Goal: Contribute content: Add original content to the website for others to see

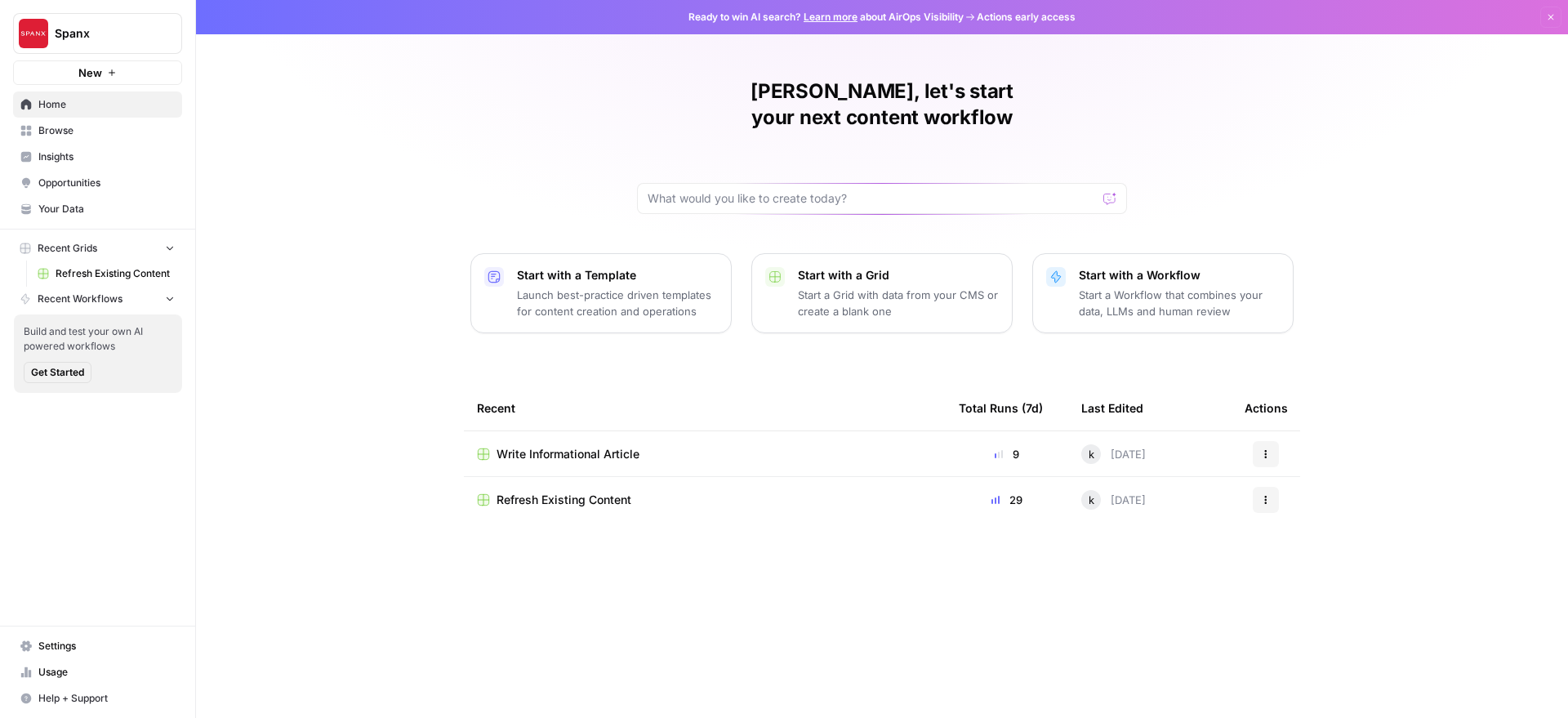
click at [575, 446] on span "Write Informational Article" at bounding box center [568, 454] width 143 height 17
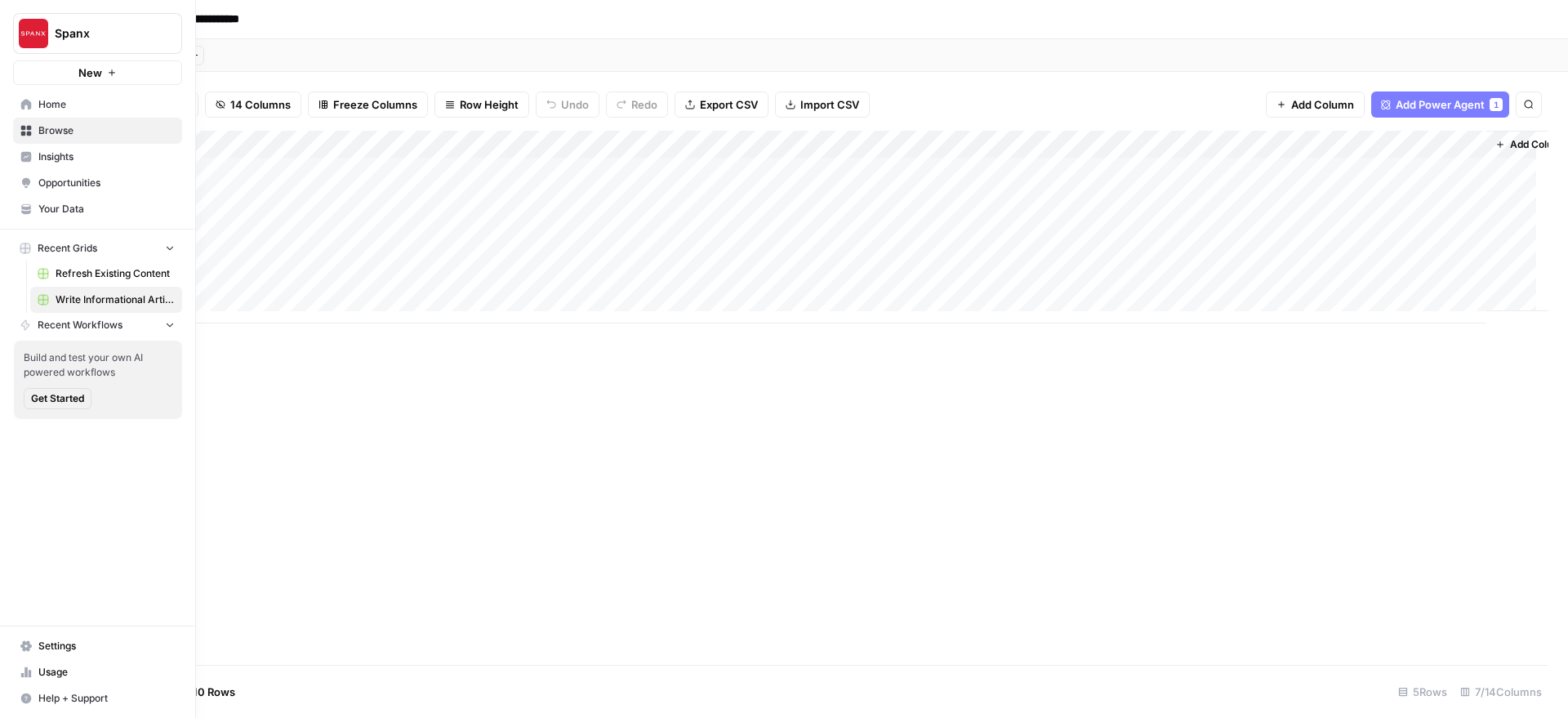
click at [89, 207] on span "Your Data" at bounding box center [106, 208] width 136 height 15
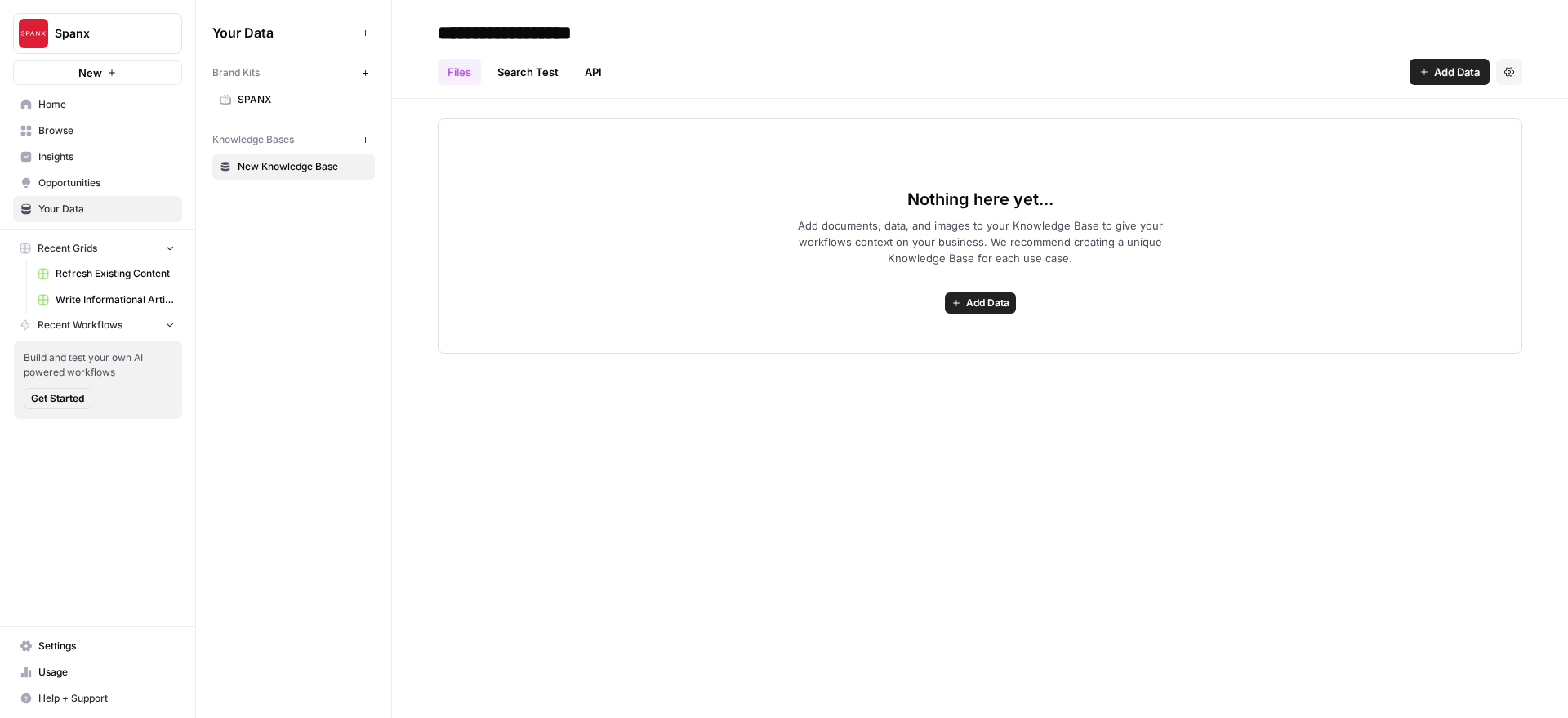
click at [1000, 297] on span "Add Data" at bounding box center [987, 302] width 43 height 15
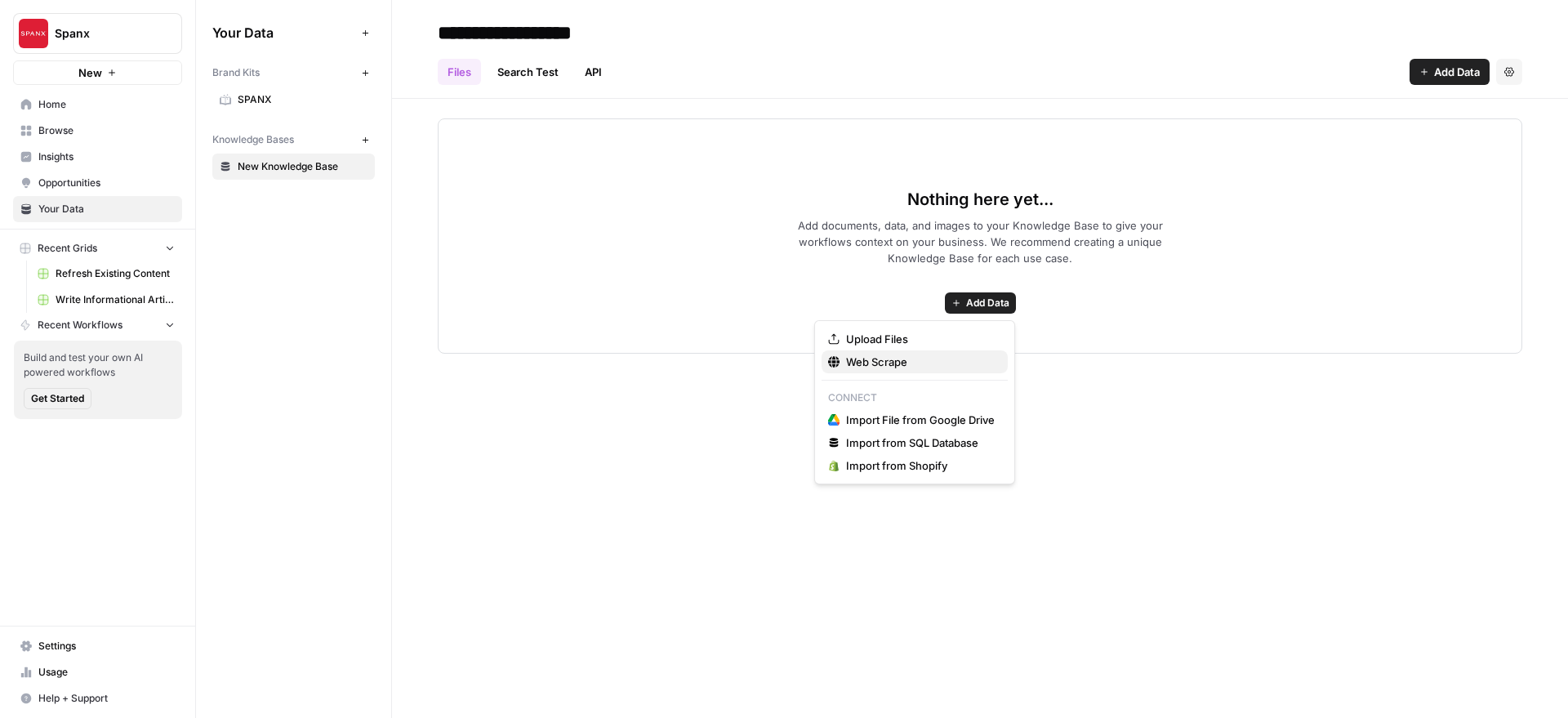
click at [889, 361] on span "Web Scrape" at bounding box center [920, 361] width 149 height 17
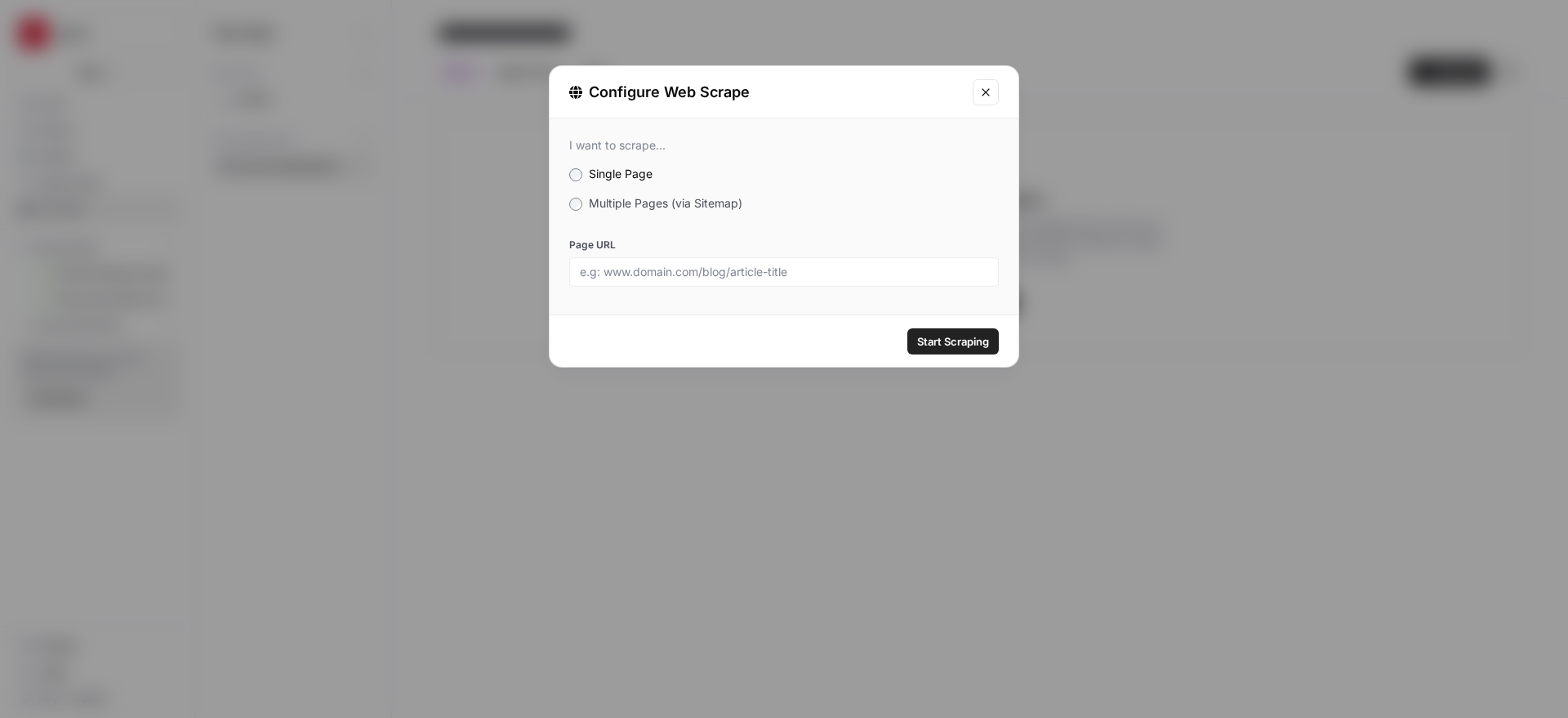
click at [994, 89] on button "Close modal" at bounding box center [985, 92] width 26 height 26
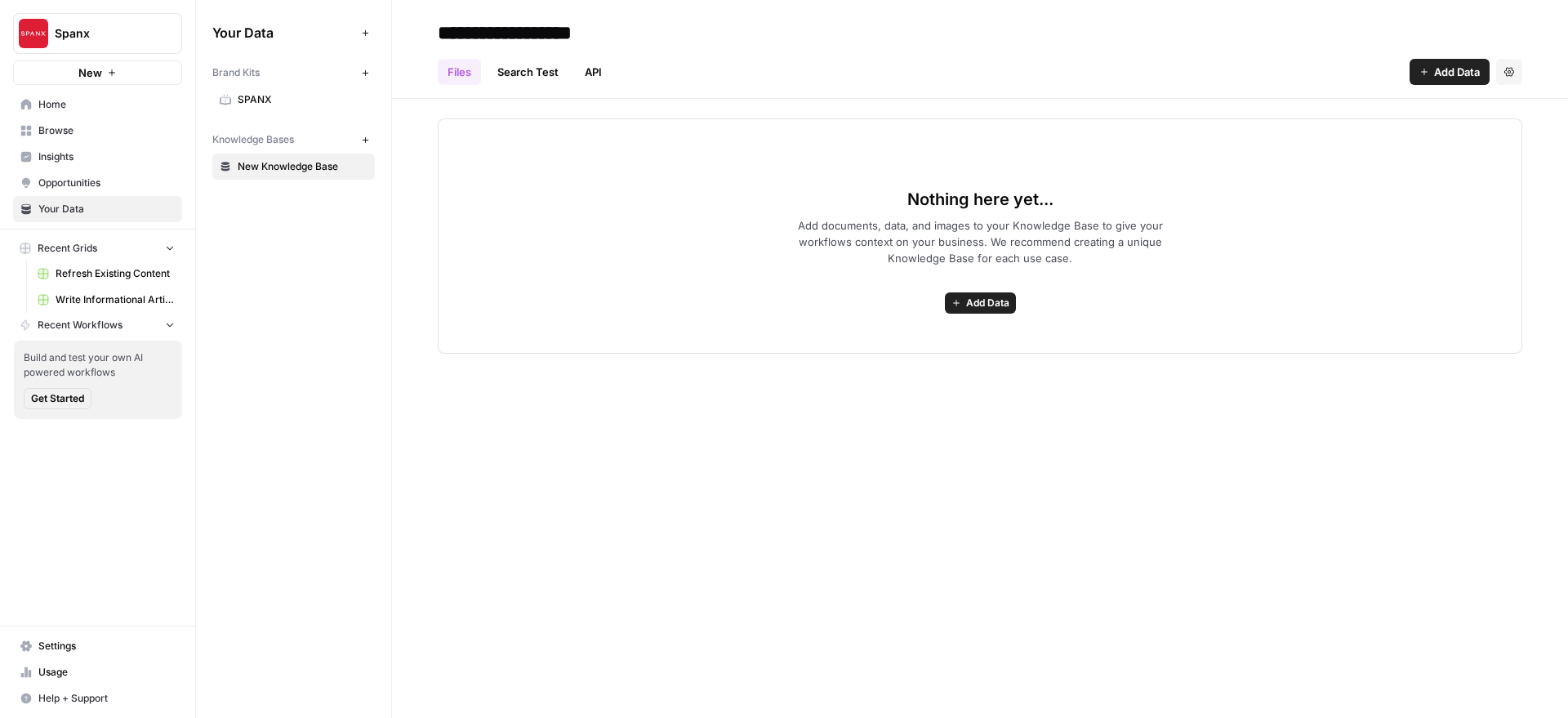
click at [968, 300] on span "Add Data" at bounding box center [987, 302] width 43 height 15
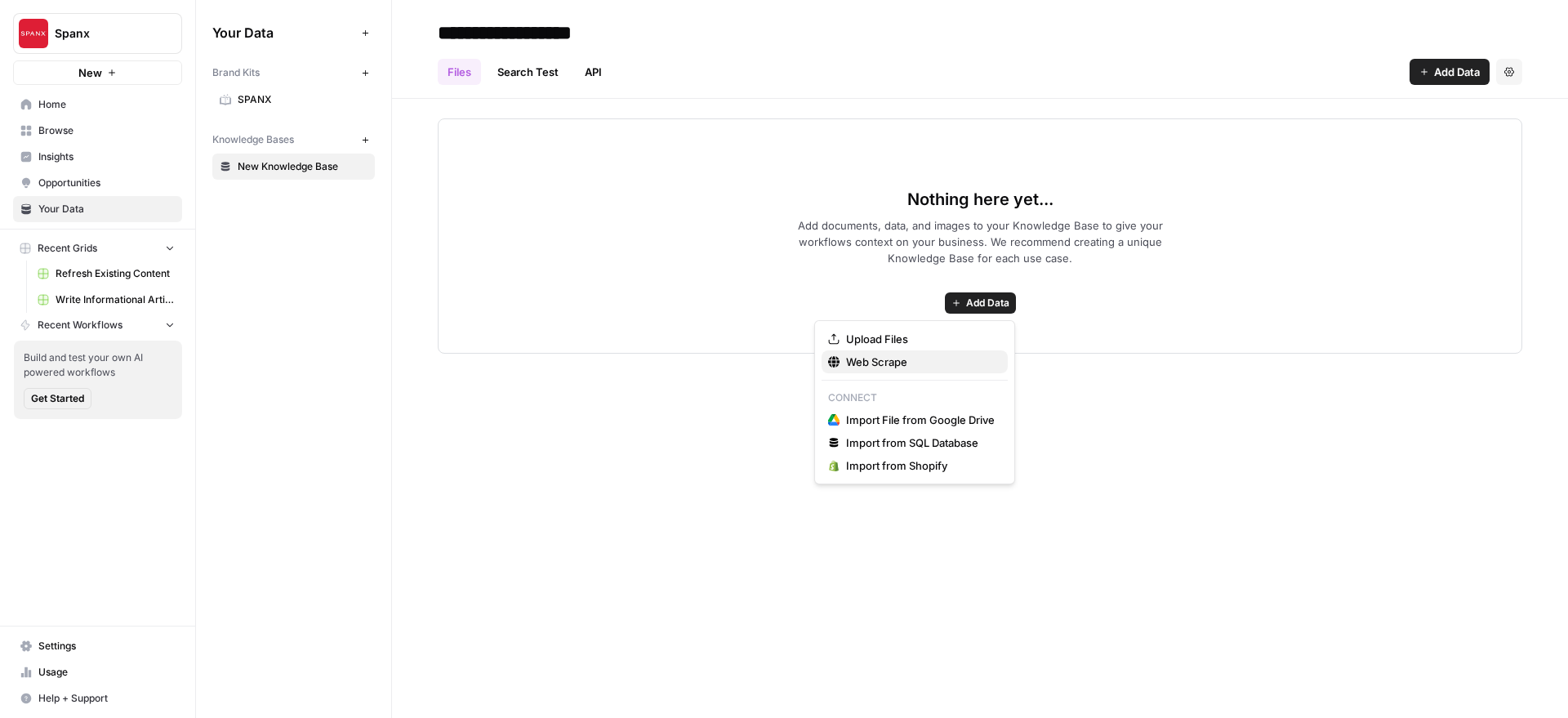
click at [910, 361] on span "Web Scrape" at bounding box center [920, 361] width 149 height 17
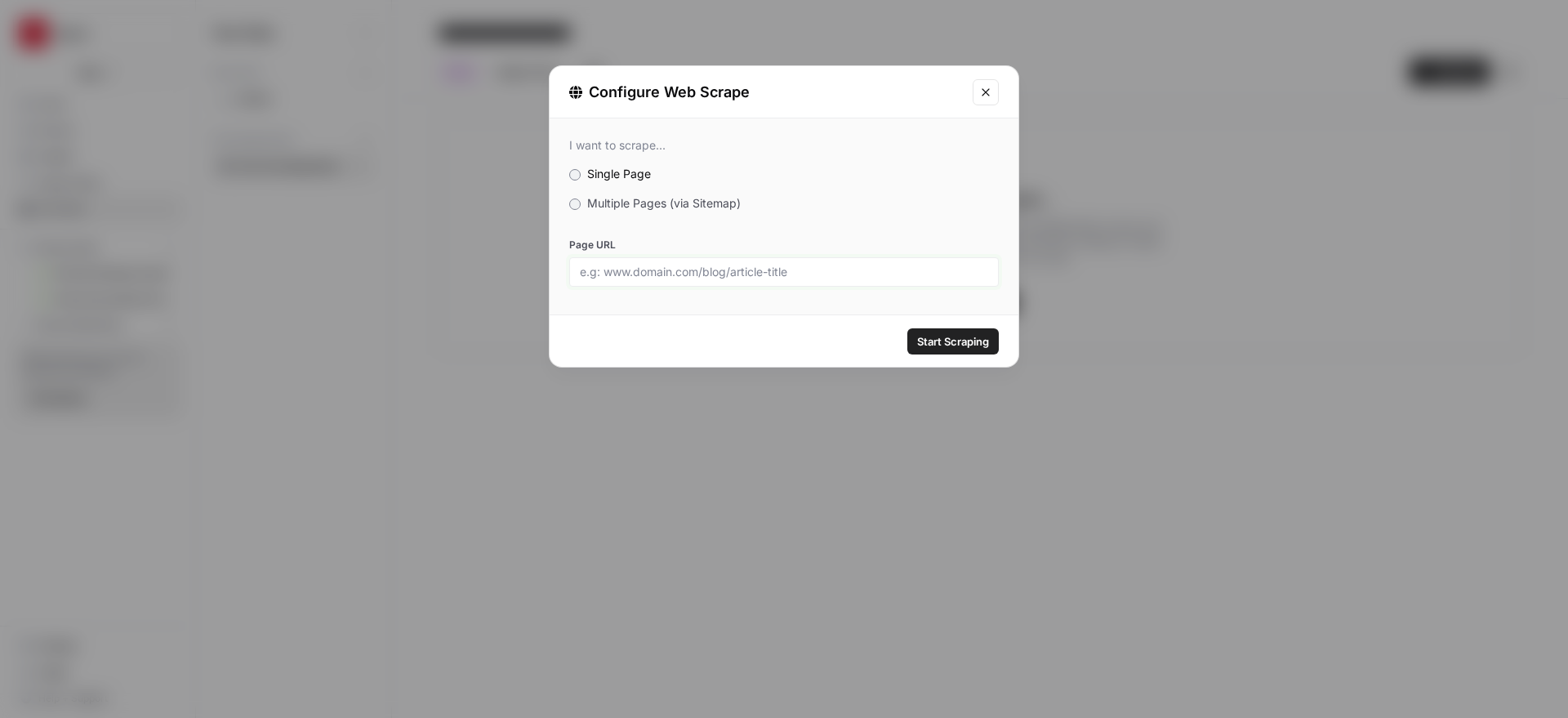
click at [734, 272] on input "Page URL" at bounding box center [784, 271] width 408 height 15
paste input "https://spanx.com/sitemap/blogs/1.xml"
type input "https://spanx.com/sitemap/blogs/1.xml"
click at [624, 209] on span "Multiple Pages (via Sitemap)" at bounding box center [663, 202] width 154 height 14
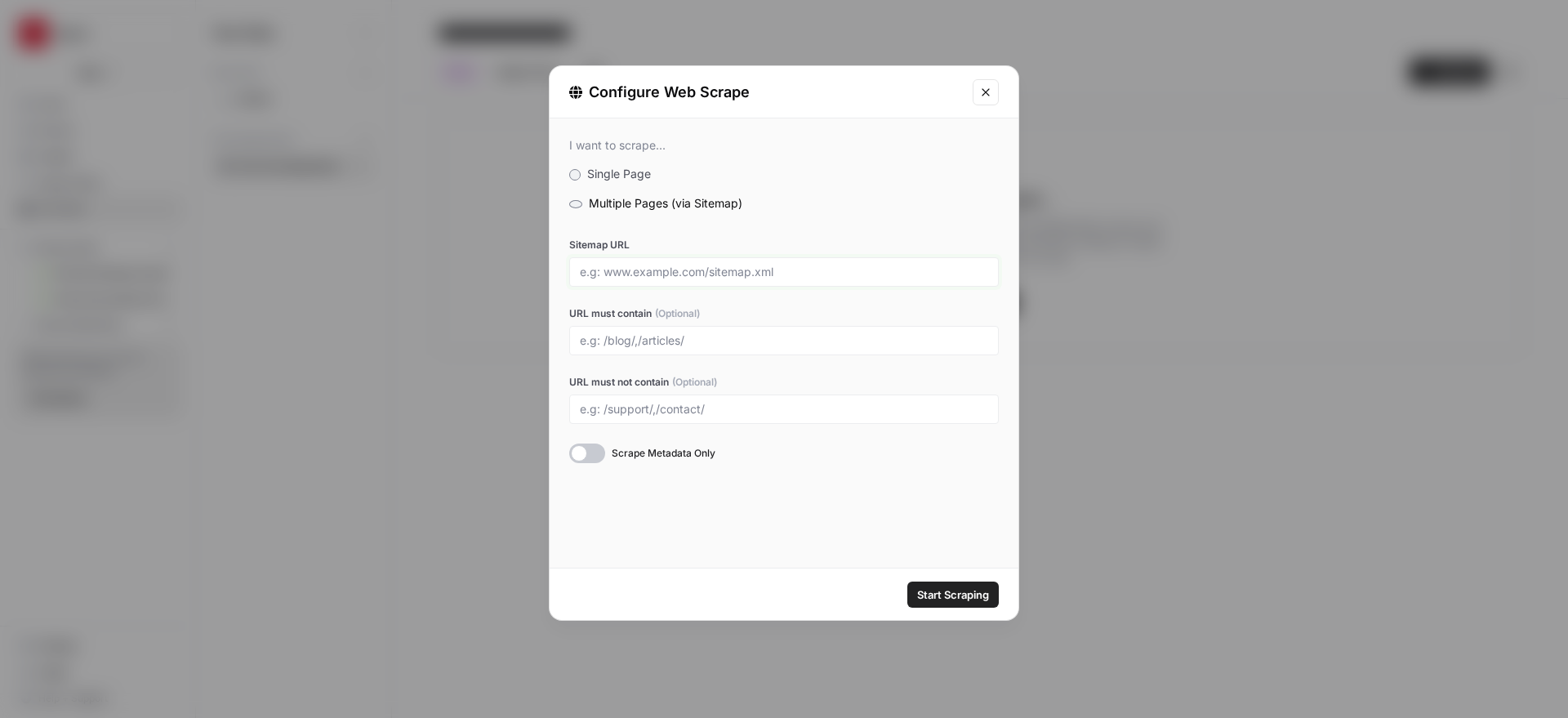
click at [715, 270] on input "Sitemap URL" at bounding box center [784, 271] width 408 height 15
paste input "https://spanx.com/sitemap/blogs/1.xml"
type input "https://spanx.com/sitemap/blogs/1.xml"
click at [689, 343] on input "URL must contain (Optional)" at bounding box center [784, 340] width 408 height 15
click at [968, 590] on span "Start Scraping" at bounding box center [952, 594] width 71 height 17
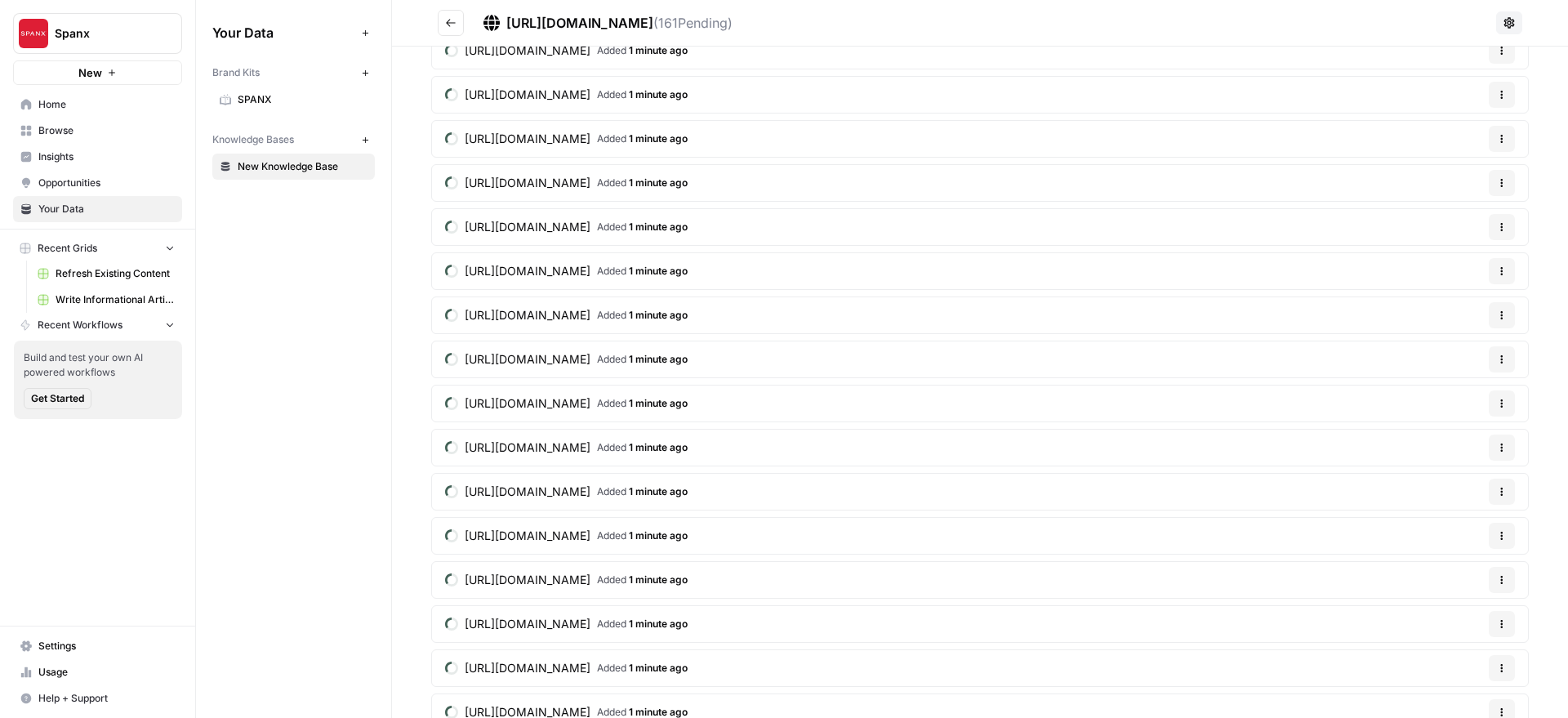
scroll to position [6689, 0]
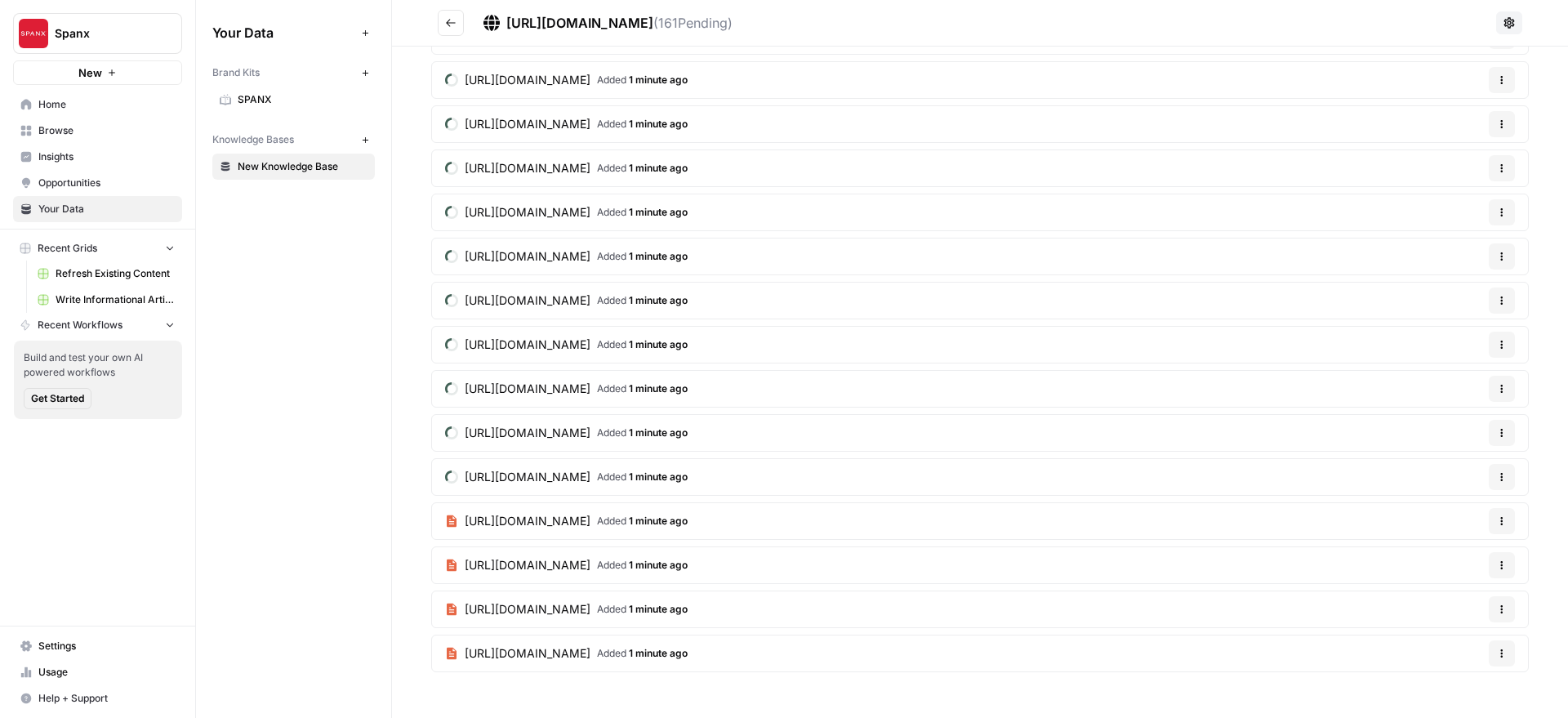
click at [507, 512] on link "https://spanx.com/education-center/high-waisted-flare-jeans-tummy-control Added…" at bounding box center [566, 520] width 269 height 36
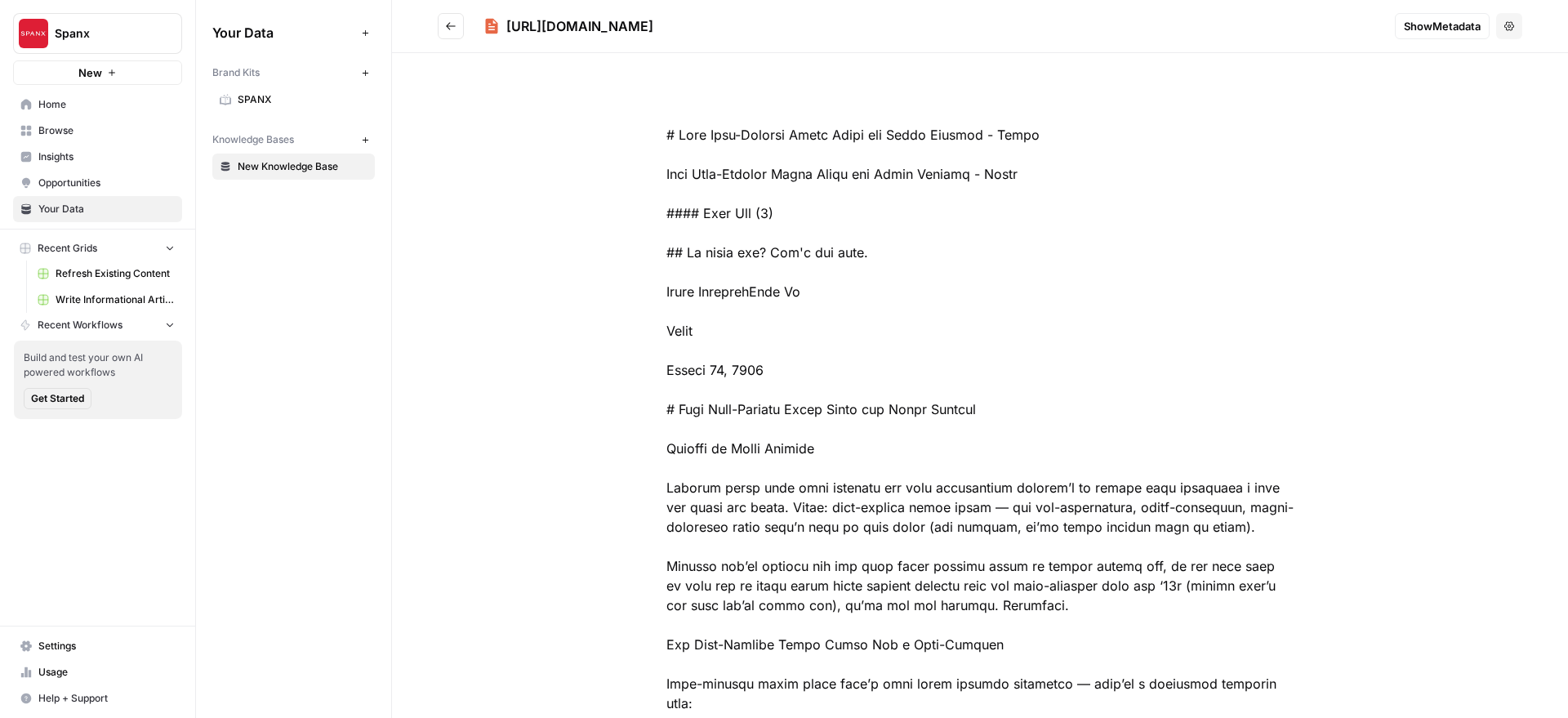
click at [452, 25] on icon "Go back" at bounding box center [451, 26] width 10 height 8
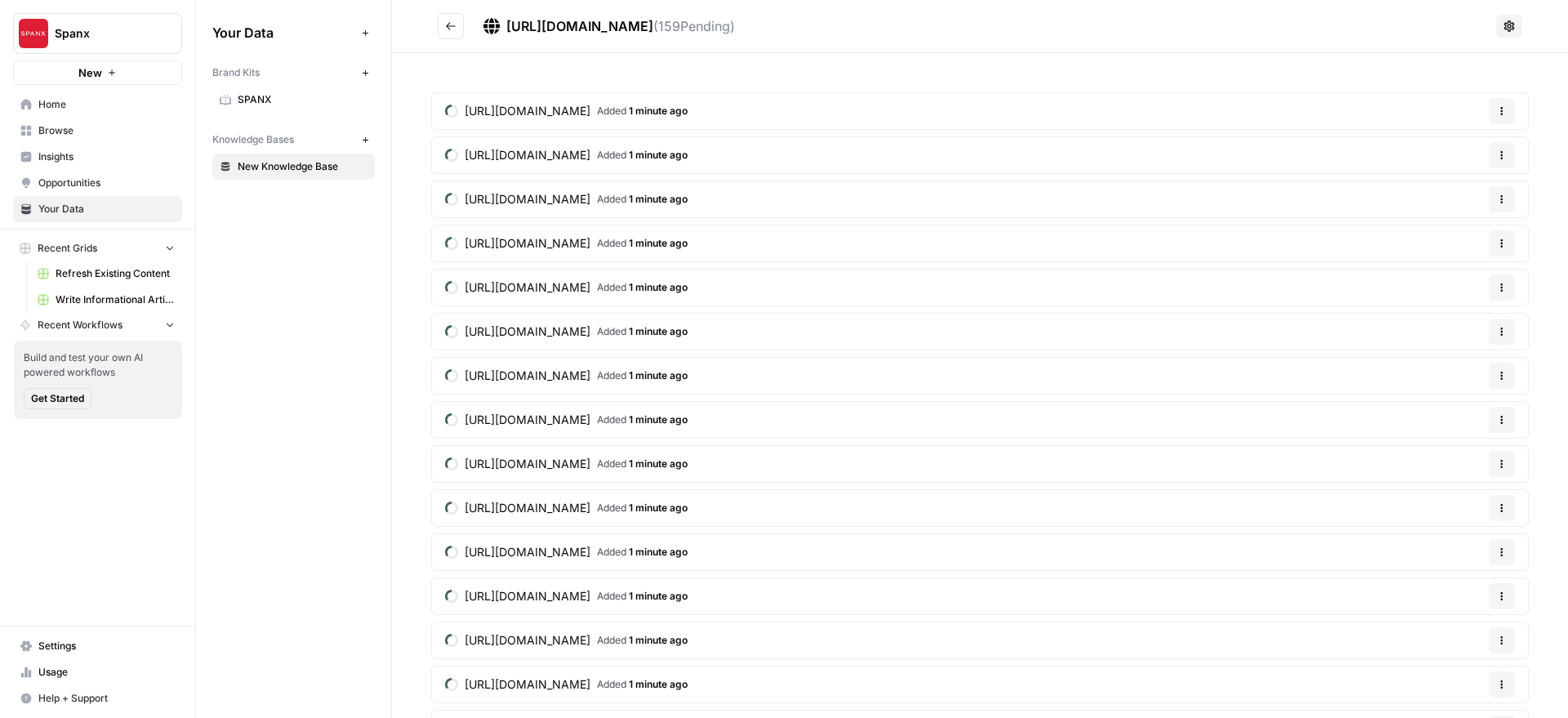
click at [1497, 112] on icon "button" at bounding box center [1501, 112] width 10 height 10
click at [256, 251] on div "Your Data Add Data Brand Kits New SPANX Knowledge Bases New New Knowledge Base" at bounding box center [292, 359] width 195 height 718
click at [127, 274] on span "Refresh Existing Content" at bounding box center [115, 273] width 119 height 15
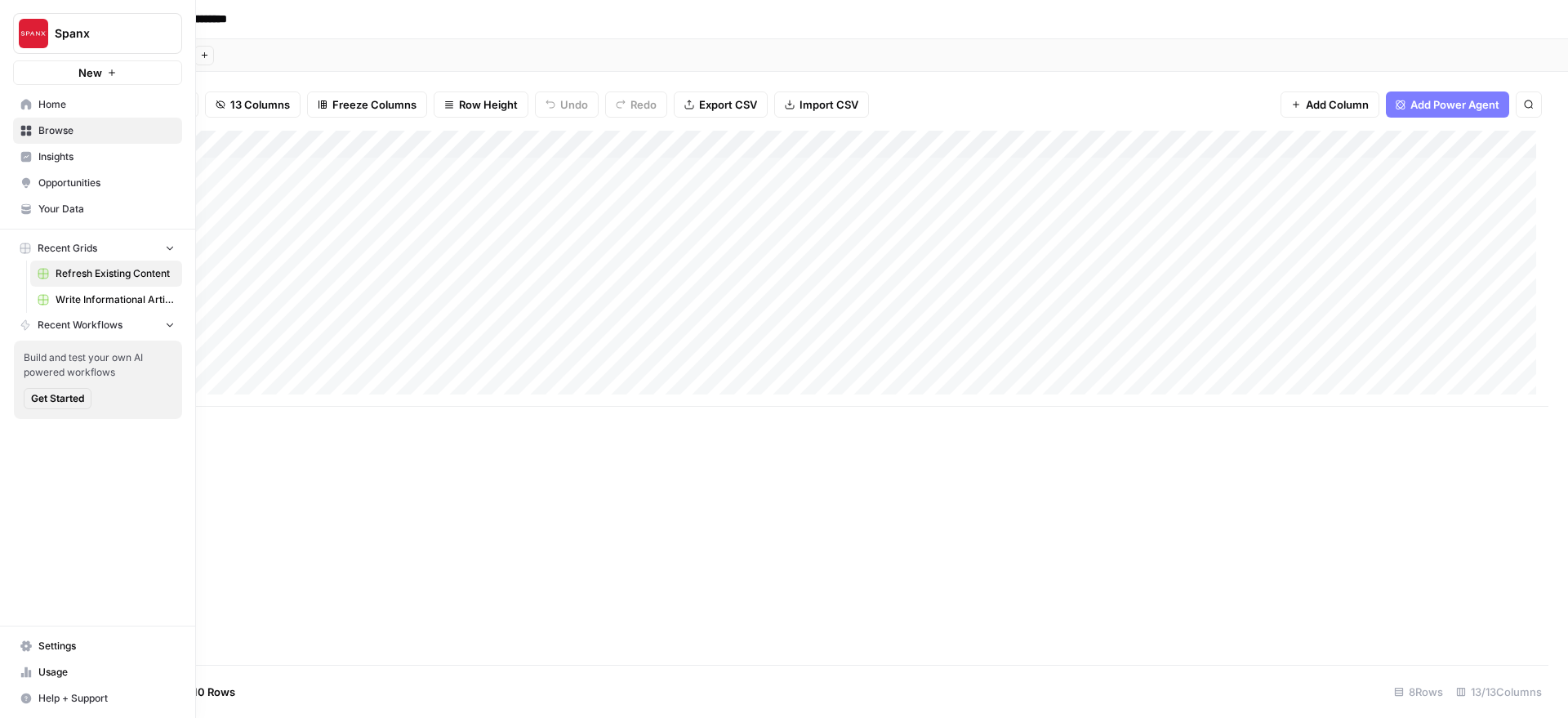
click at [76, 180] on span "Opportunities" at bounding box center [106, 182] width 136 height 15
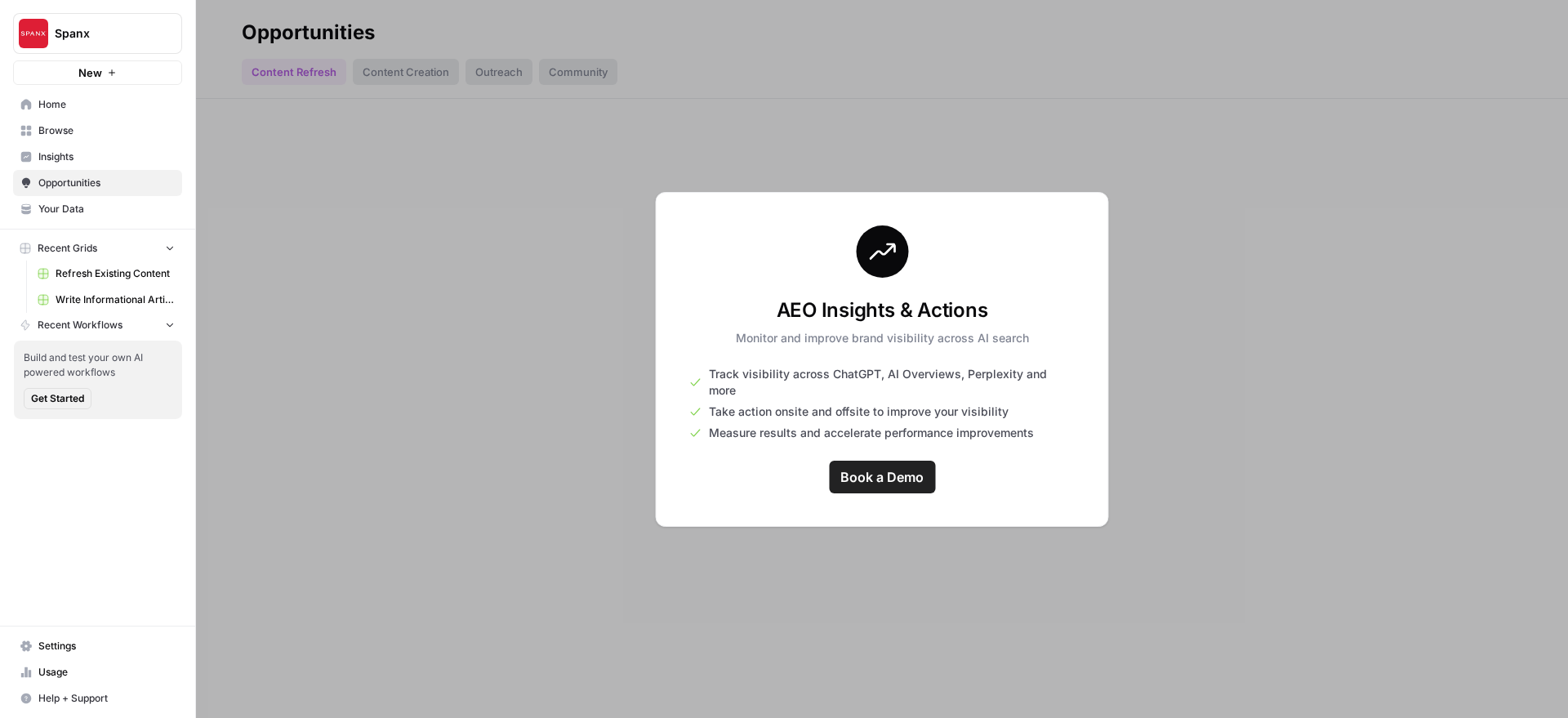
click at [45, 212] on span "Your Data" at bounding box center [106, 208] width 136 height 15
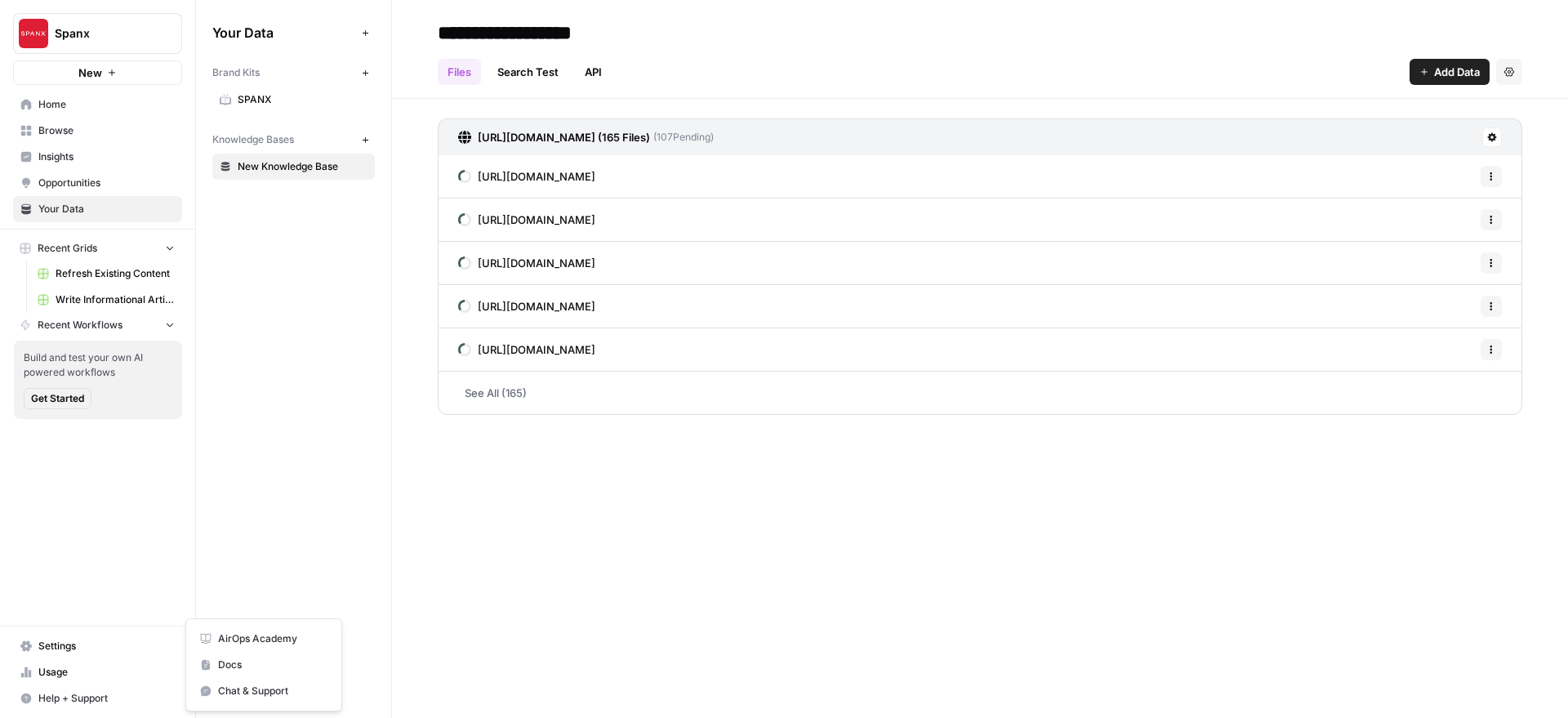
click at [63, 693] on span "Help + Support" at bounding box center [106, 697] width 136 height 15
click at [256, 644] on span "AirOps Academy" at bounding box center [273, 638] width 110 height 15
click at [363, 140] on icon "button" at bounding box center [365, 140] width 9 height 9
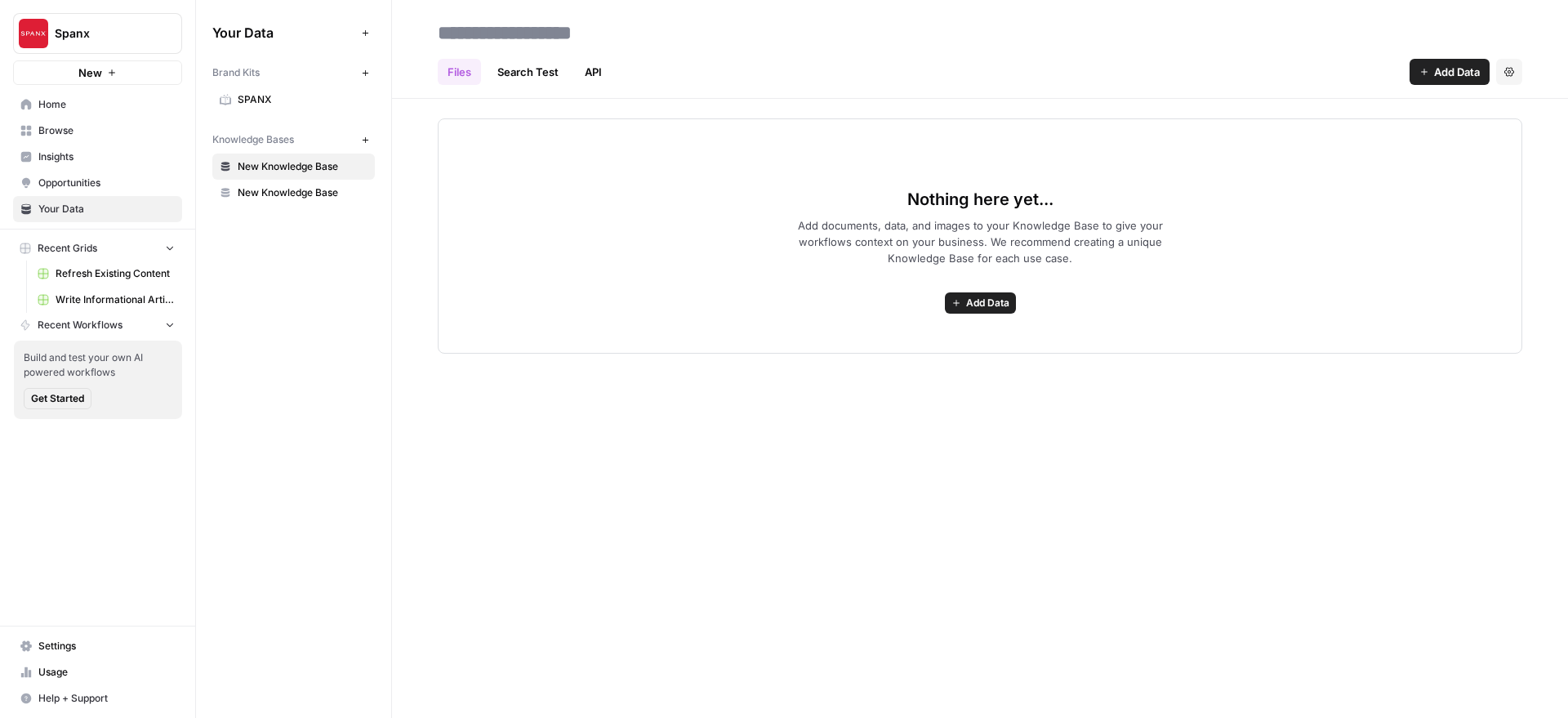
click at [977, 312] on button "Add Data" at bounding box center [980, 303] width 71 height 22
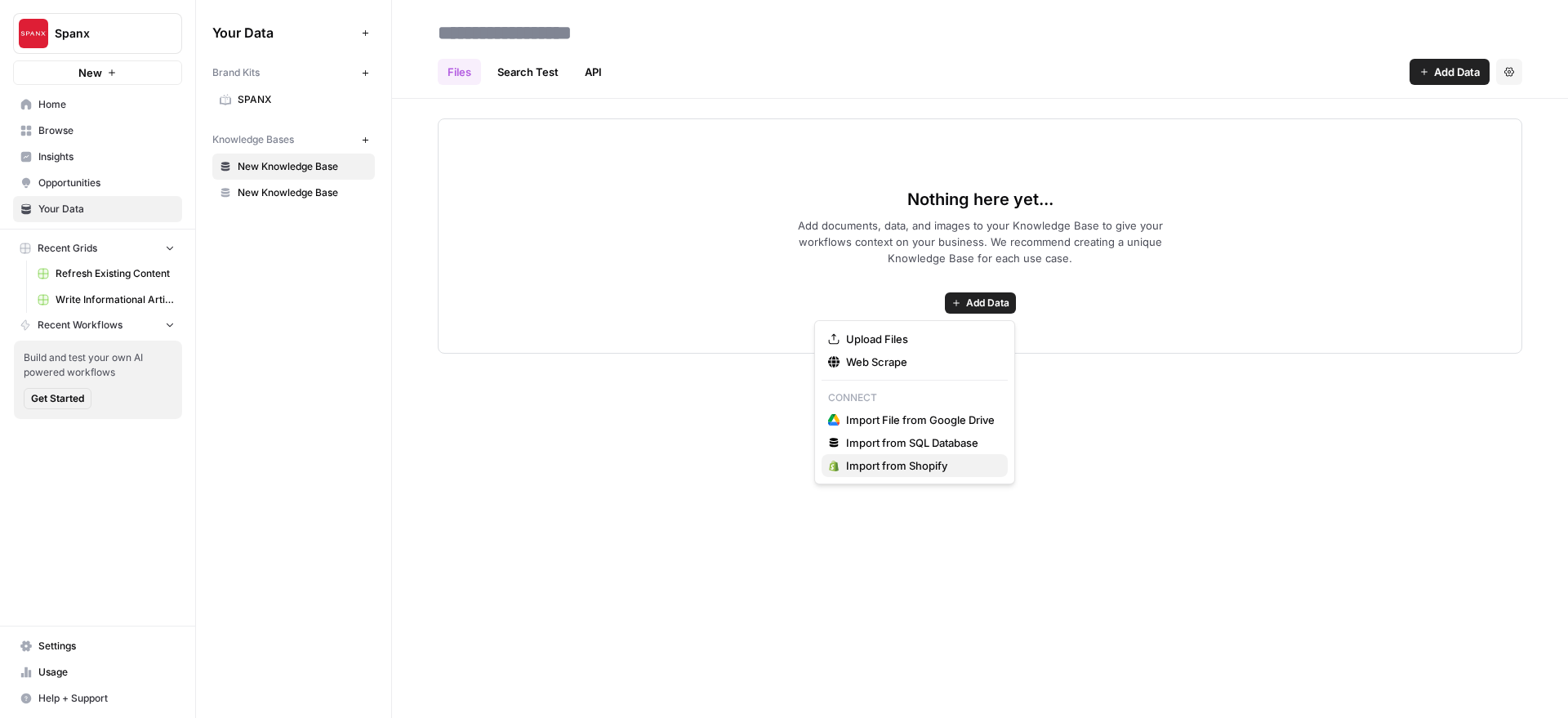
click at [934, 462] on span "Import from Shopify" at bounding box center [920, 465] width 149 height 17
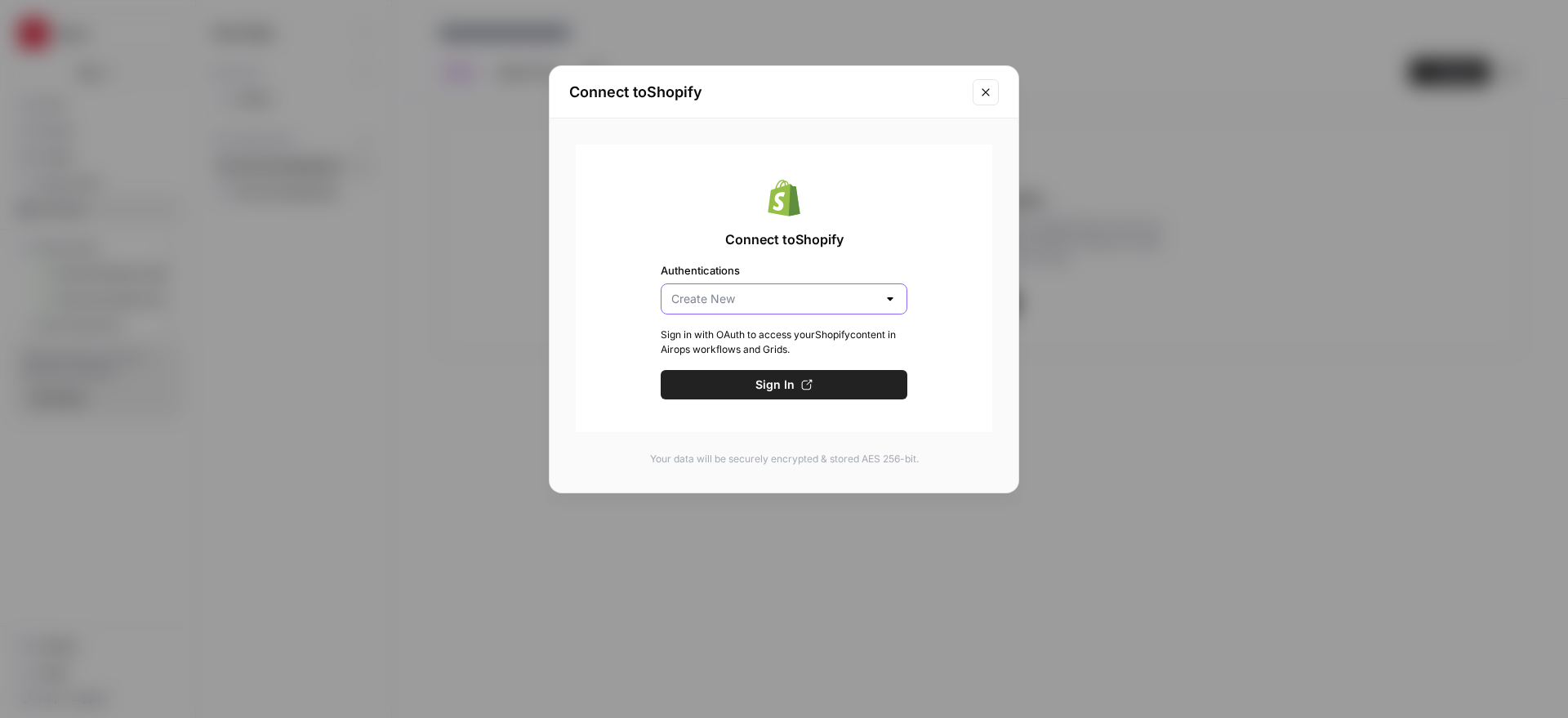
click at [874, 299] on input "Authentications" at bounding box center [774, 298] width 205 height 17
type input "Create New"
click at [931, 278] on div "Connect to Shopify Authentications Create New Sign in with OAuth to access your…" at bounding box center [784, 289] width 417 height 288
click at [990, 102] on button "Close modal" at bounding box center [985, 92] width 26 height 26
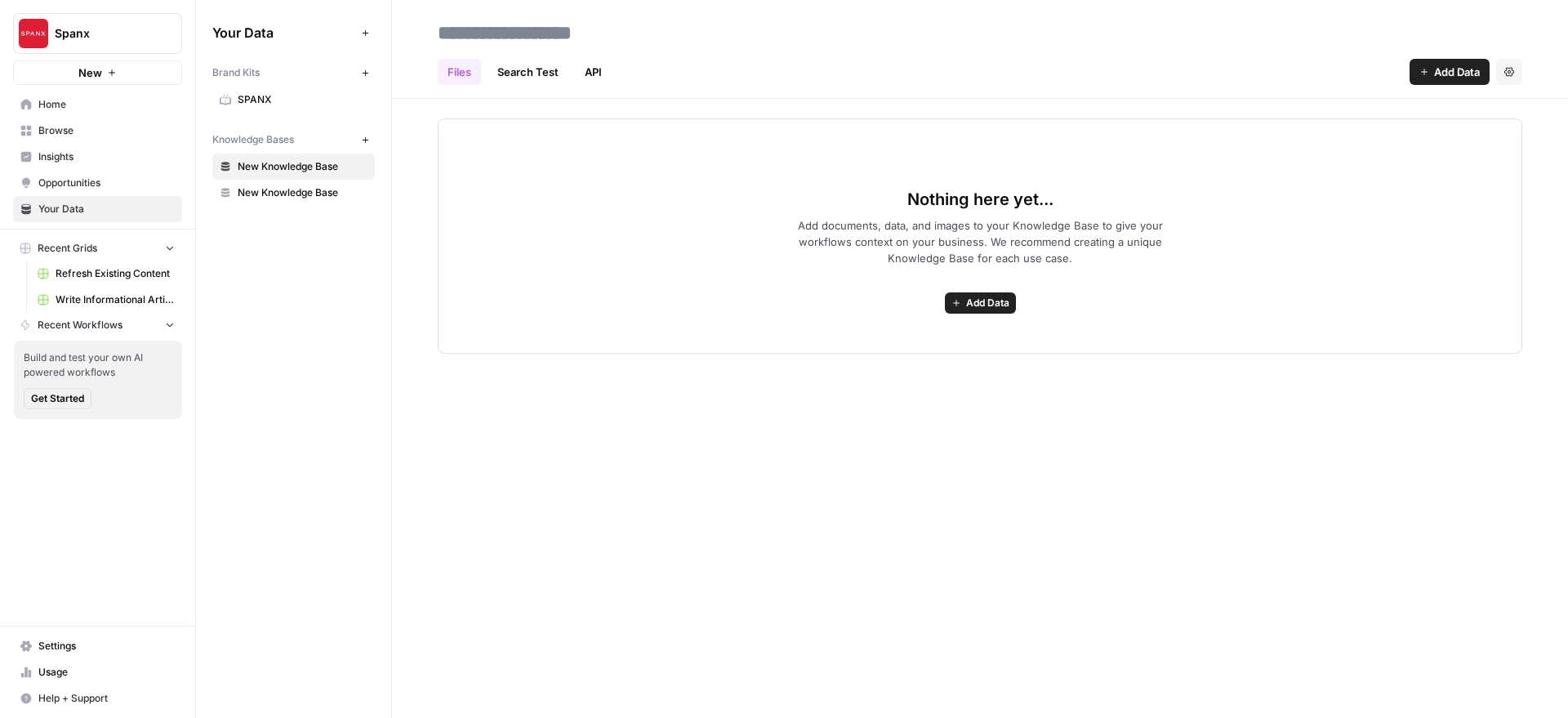
click at [549, 81] on link "Search Test" at bounding box center [527, 71] width 81 height 26
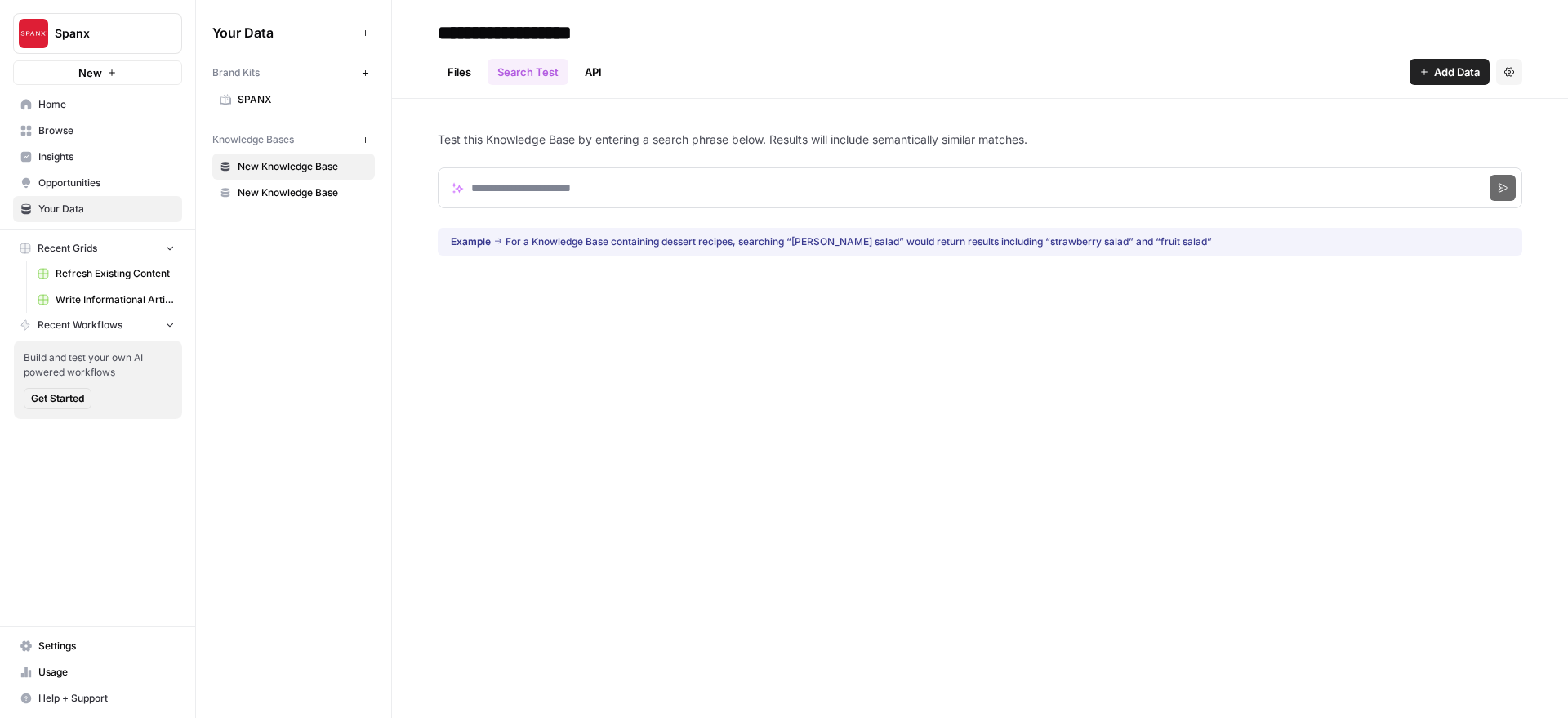
click at [579, 79] on link "API" at bounding box center [594, 71] width 37 height 26
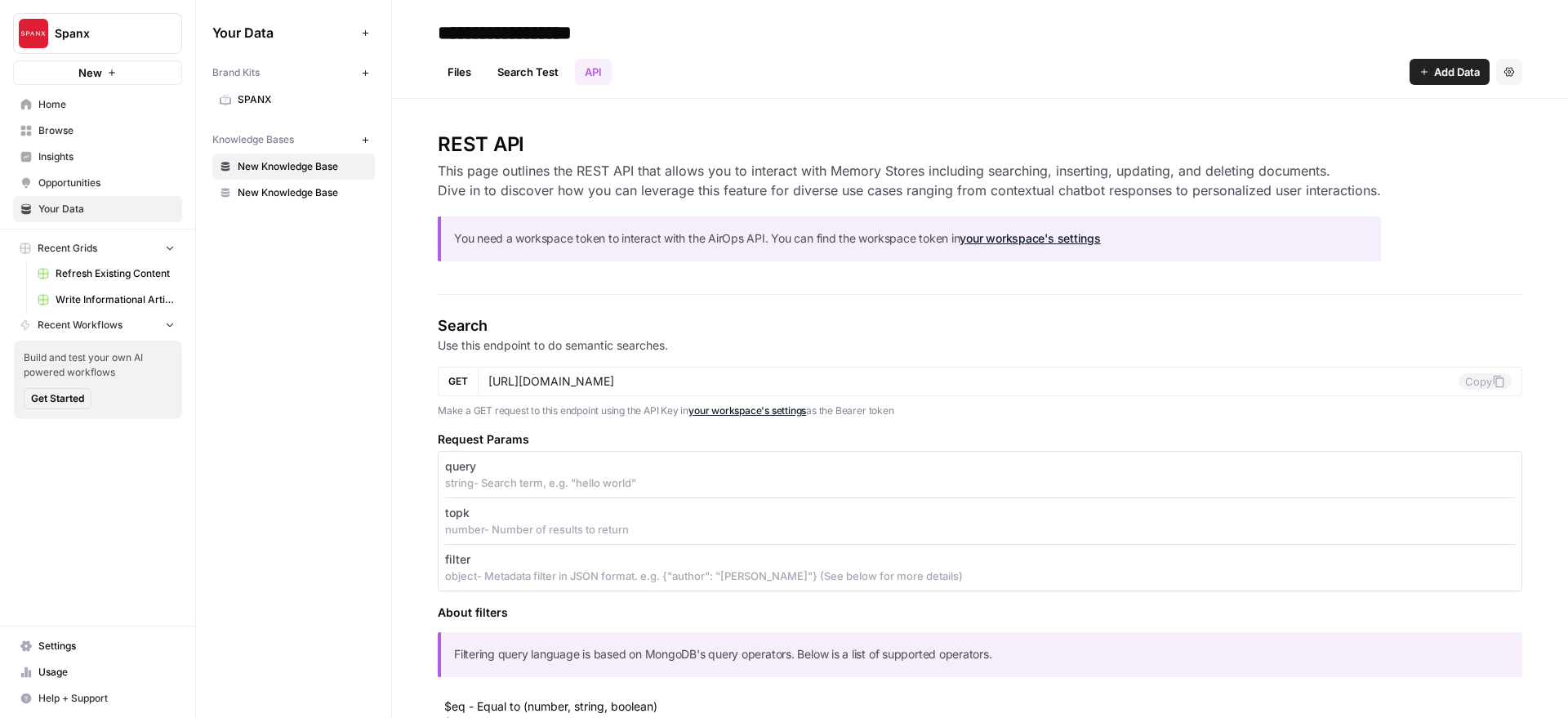
click at [123, 133] on span "Browse" at bounding box center [106, 130] width 136 height 15
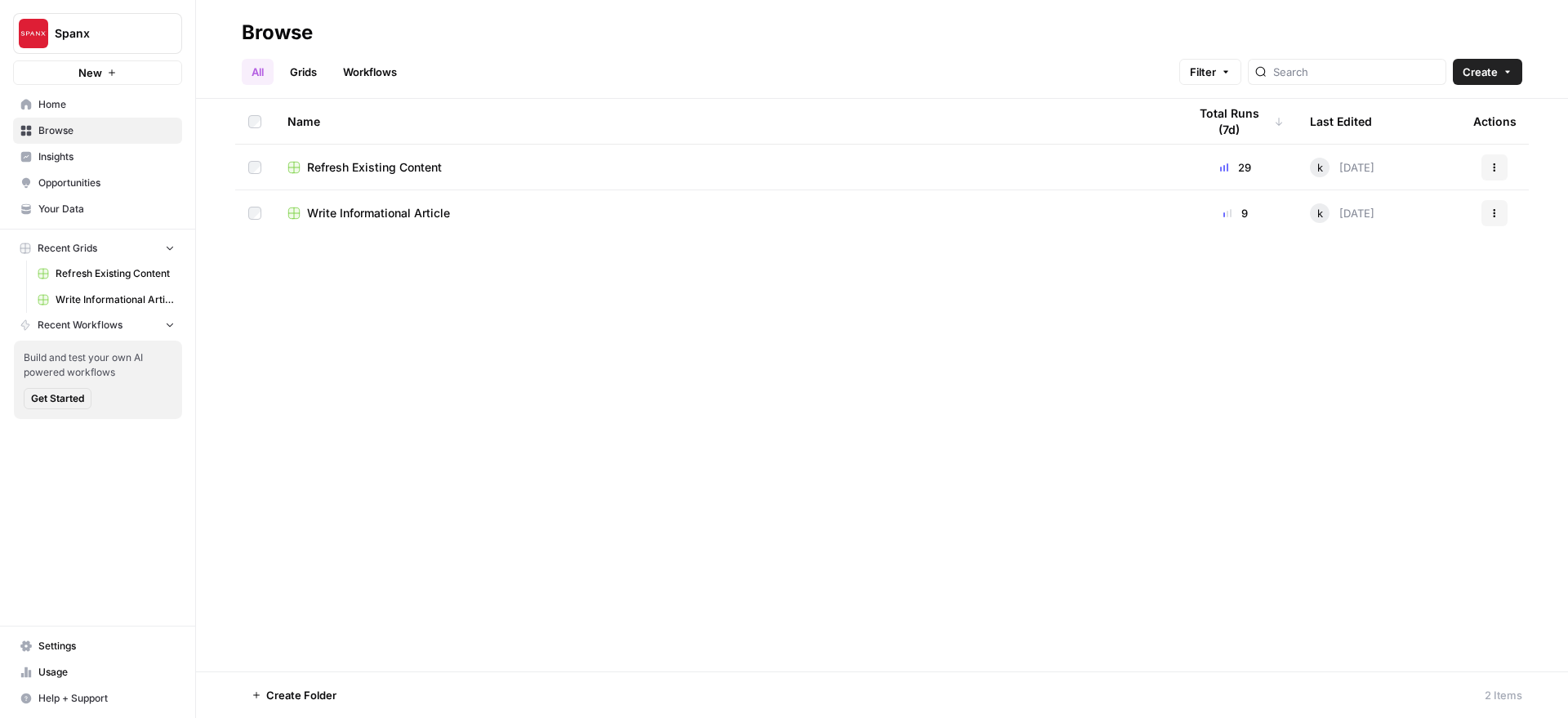
click at [102, 201] on link "Your Data" at bounding box center [97, 208] width 169 height 26
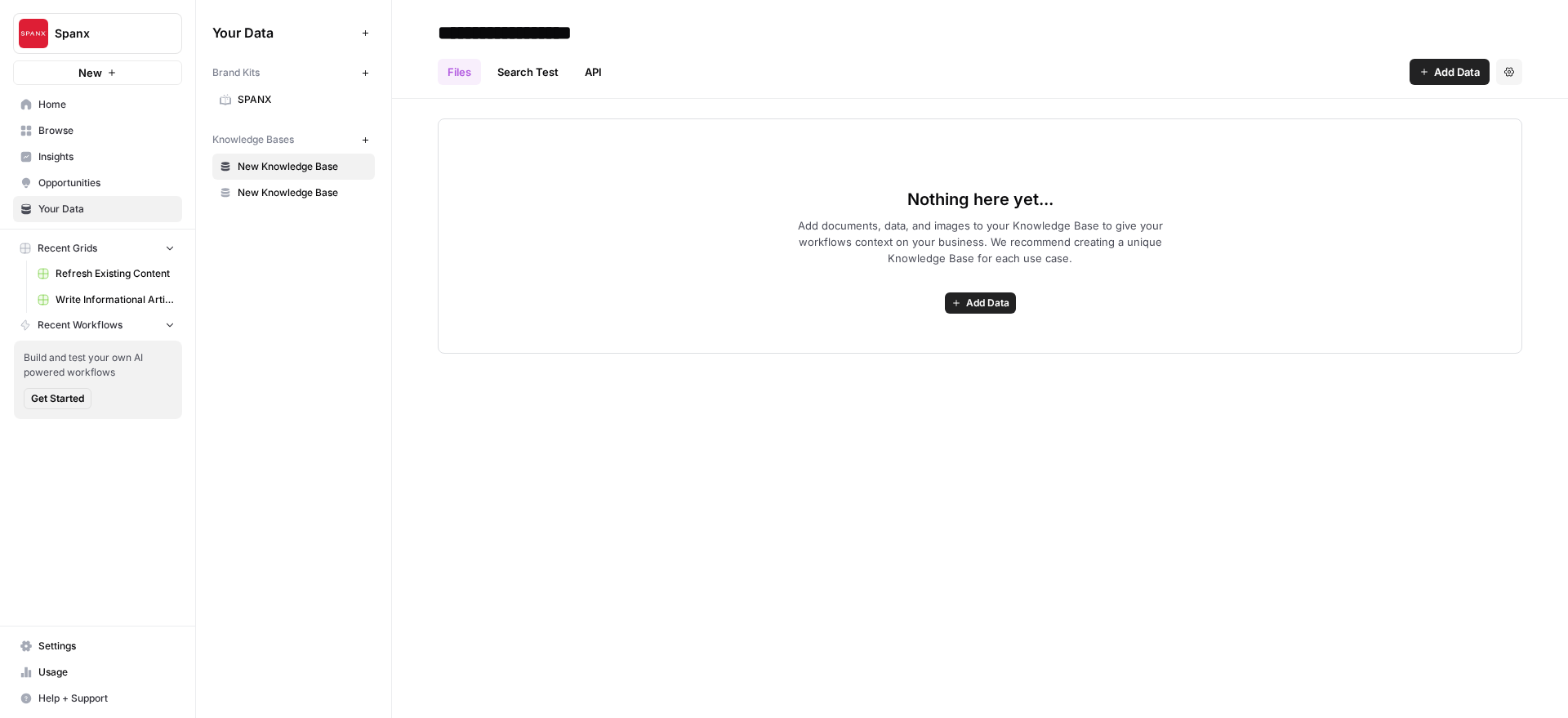
click at [79, 640] on span "Settings" at bounding box center [106, 646] width 136 height 15
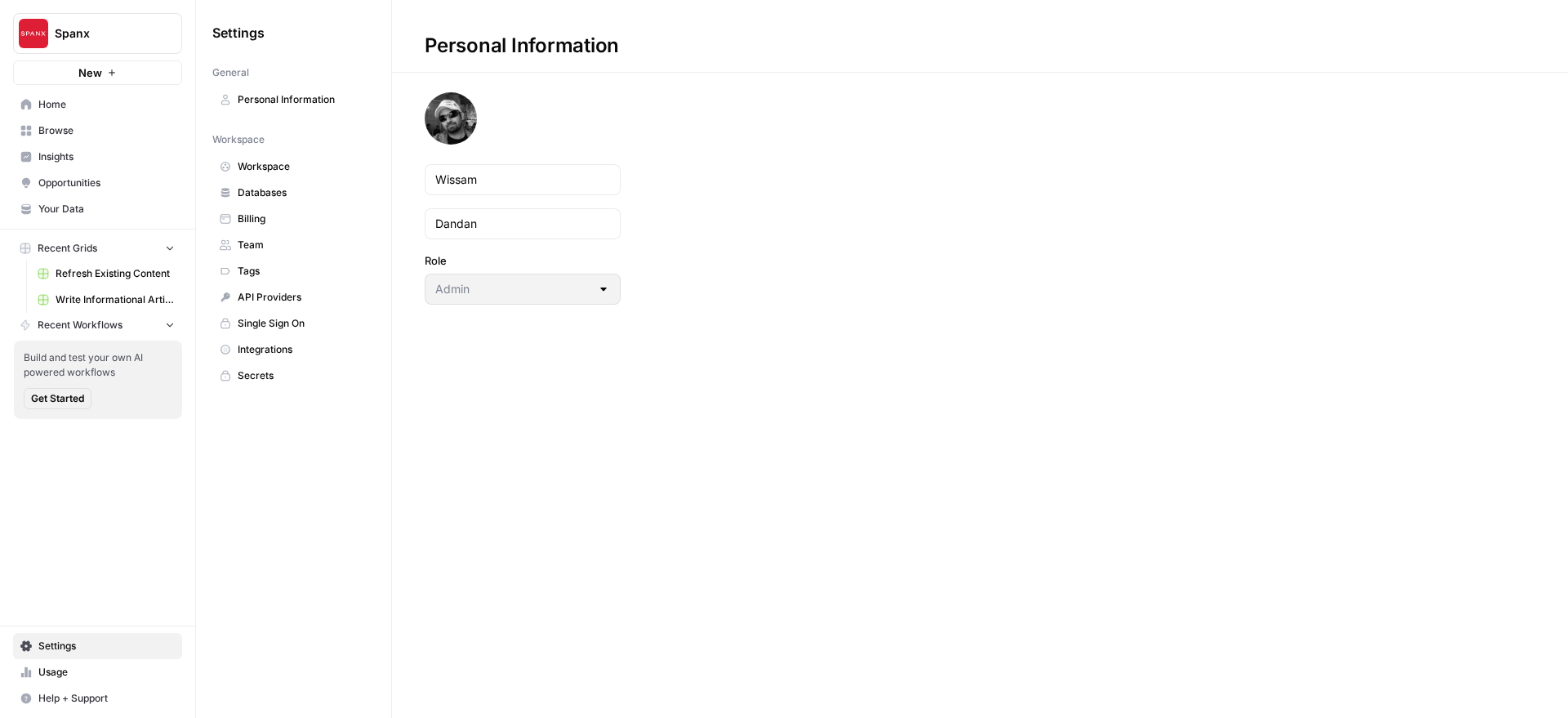
click at [306, 212] on span "Billing" at bounding box center [302, 218] width 130 height 15
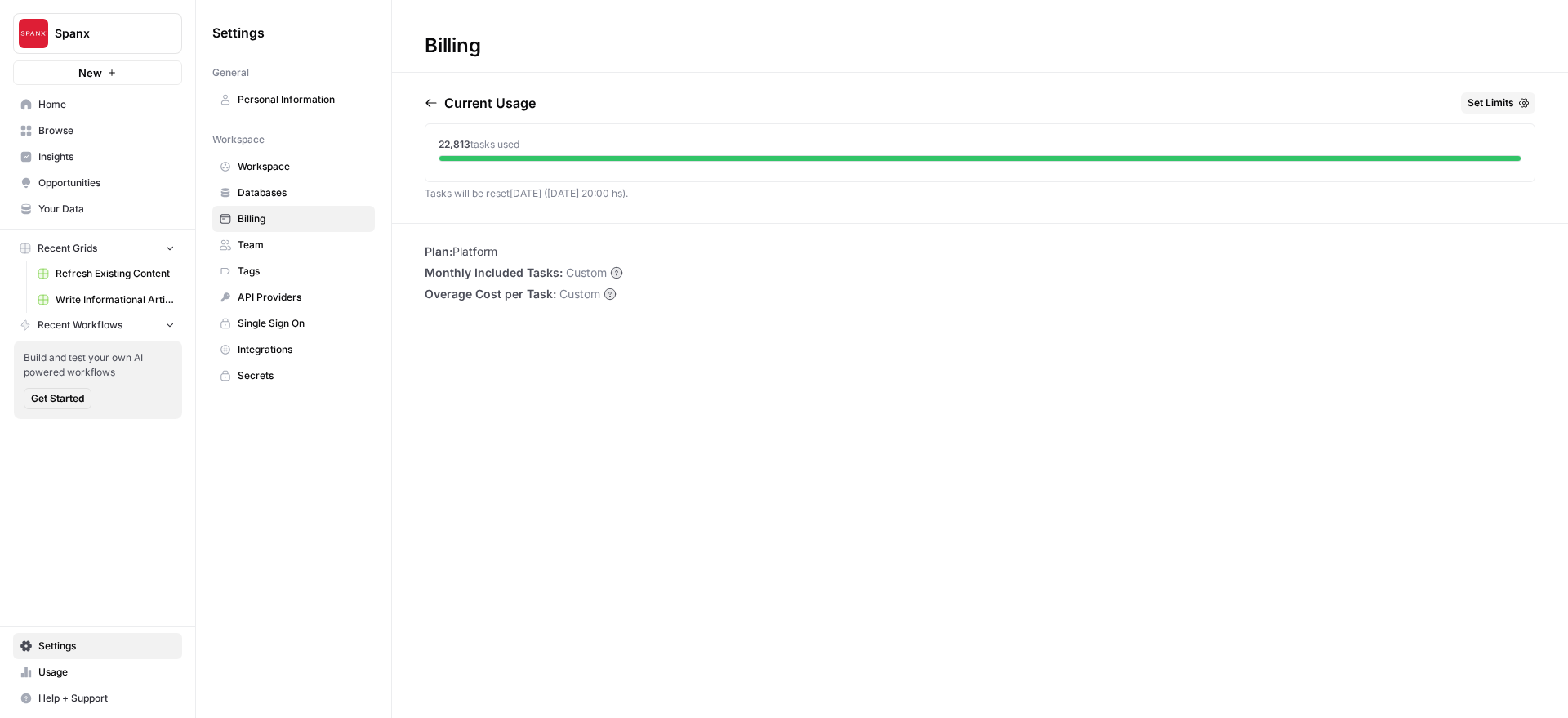
click at [85, 112] on link "Home" at bounding box center [97, 104] width 169 height 26
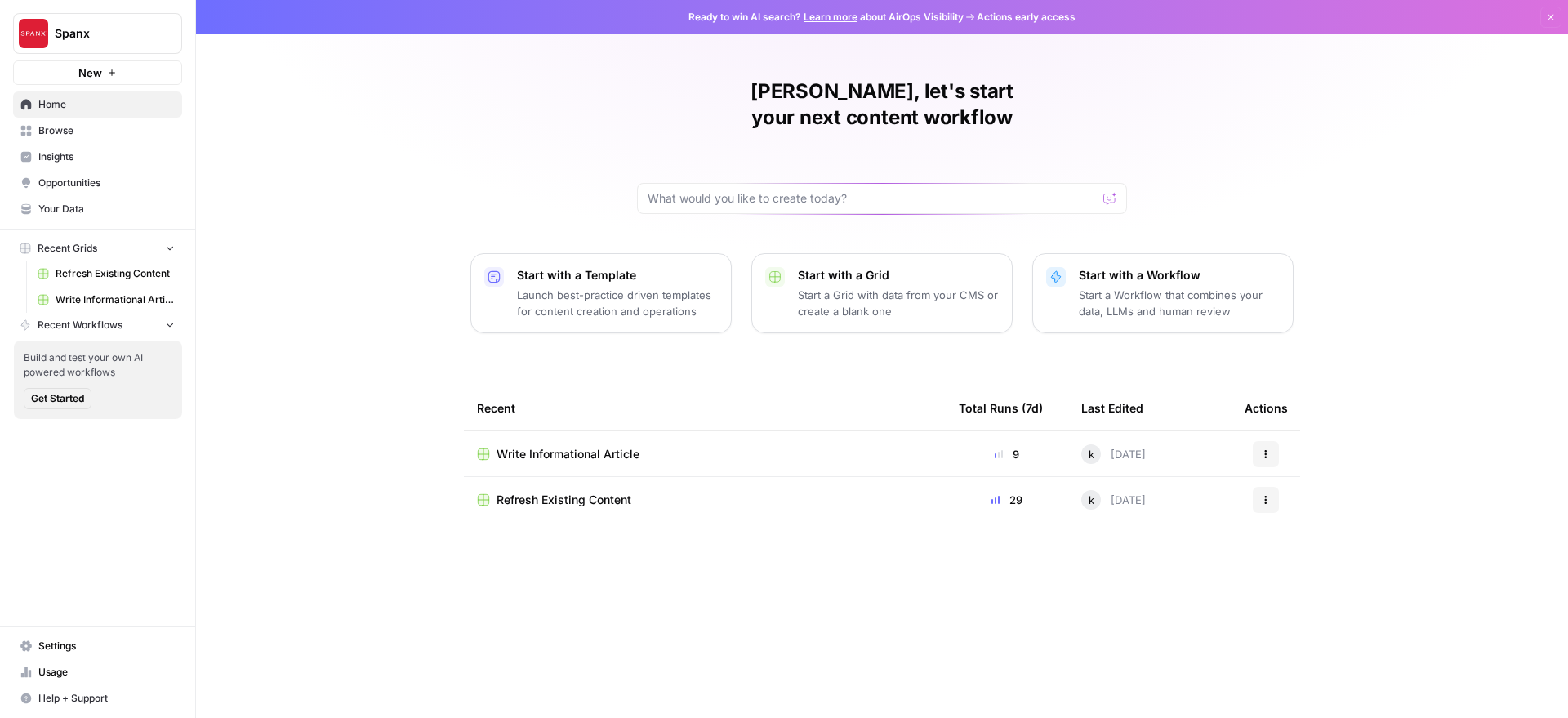
click at [587, 491] on span "Refresh Existing Content" at bounding box center [564, 499] width 135 height 17
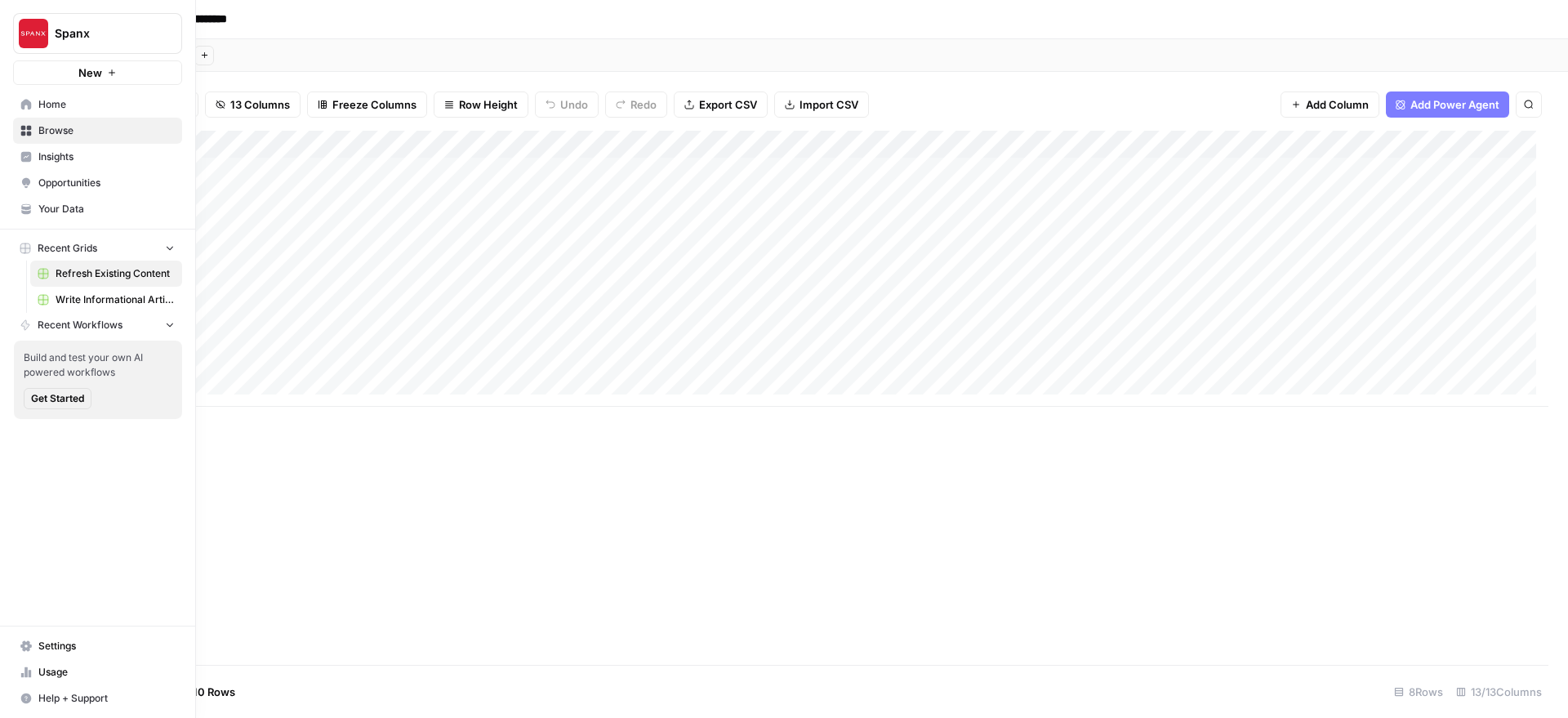
click at [23, 104] on icon at bounding box center [26, 104] width 11 height 11
